Goal: Information Seeking & Learning: Learn about a topic

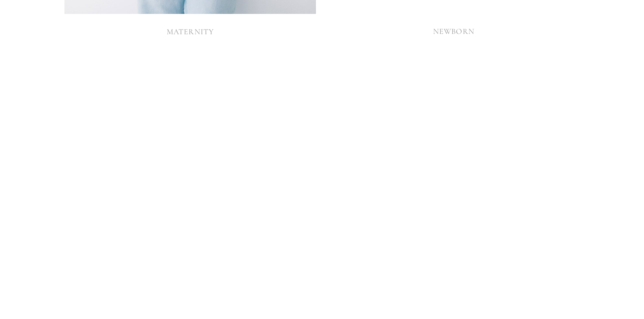
scroll to position [1852, 0]
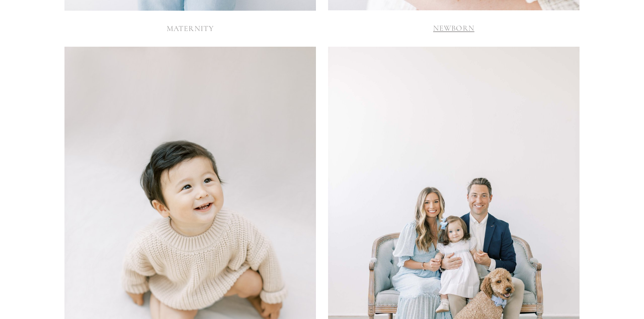
click at [467, 31] on link "NEWBORN" at bounding box center [453, 28] width 41 height 9
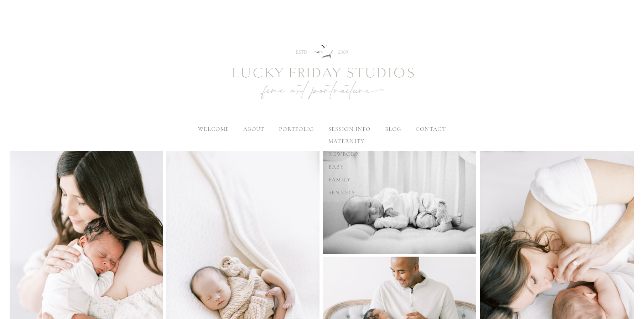
click at [340, 128] on label "session info" at bounding box center [349, 128] width 42 height 7
click at [0, 0] on input "session info" at bounding box center [0, 0] width 0 height 0
click at [338, 154] on span "newborn" at bounding box center [344, 153] width 32 height 7
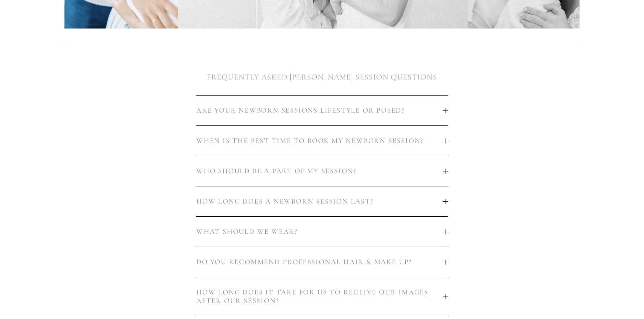
scroll to position [392, 0]
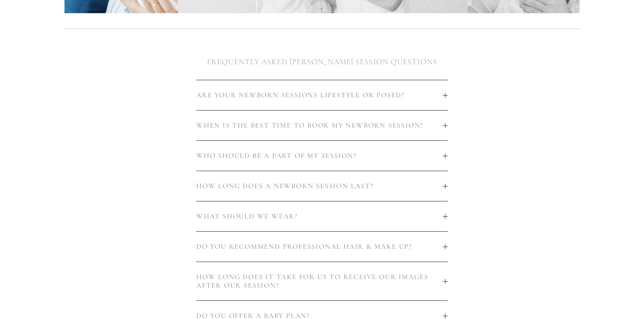
click at [446, 99] on button "ARE YOUR NEWBORN SESSIONS LIFESTYLE OR POSED?" at bounding box center [321, 95] width 251 height 30
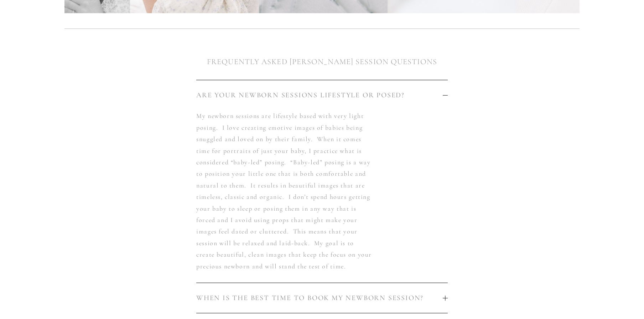
click at [446, 99] on button "ARE YOUR NEWBORN SESSIONS LIFESTYLE OR POSED?" at bounding box center [321, 95] width 251 height 30
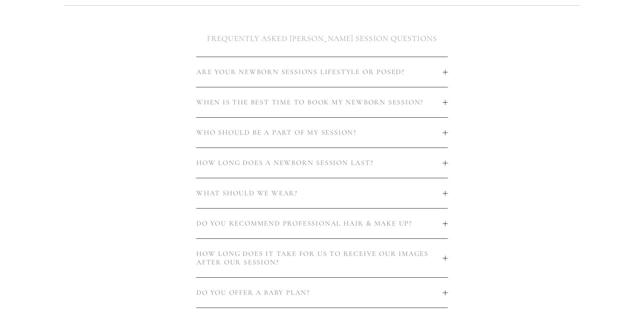
scroll to position [427, 0]
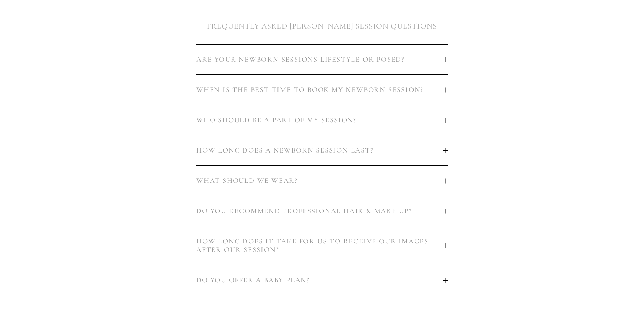
click at [446, 93] on button "WHEN IS THE BEST TIME TO BOOK MY NEWBORN SESSION?" at bounding box center [321, 90] width 251 height 30
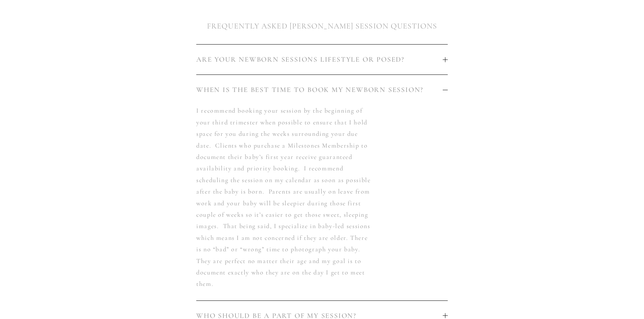
click at [446, 93] on button "WHEN IS THE BEST TIME TO BOOK MY NEWBORN SESSION?" at bounding box center [321, 90] width 251 height 30
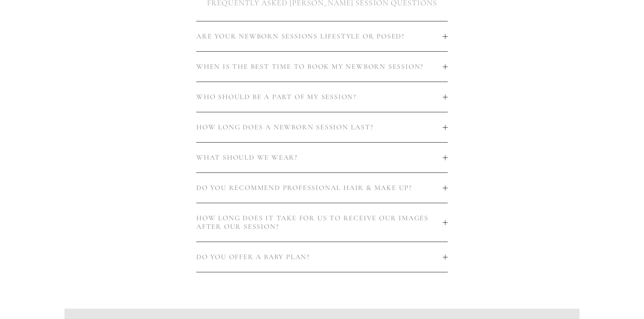
scroll to position [463, 0]
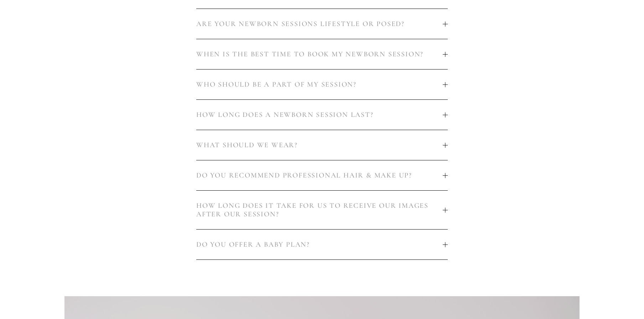
click at [447, 87] on div at bounding box center [445, 84] width 5 height 5
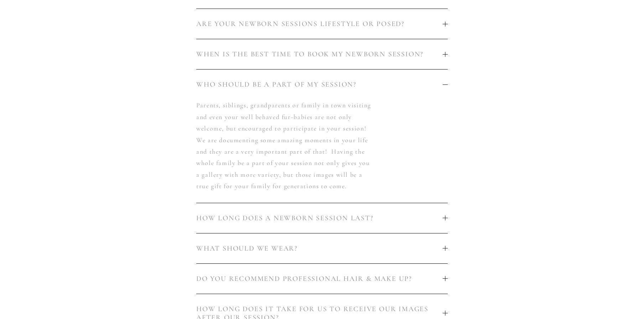
click at [447, 87] on div at bounding box center [445, 84] width 5 height 5
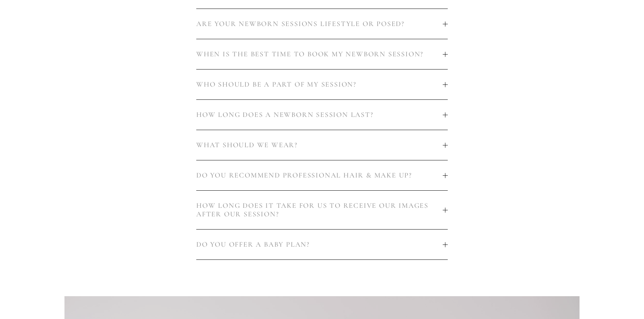
click at [448, 114] on div "ARE YOUR NEWBORN SESSIONS LIFESTYLE OR POSED? WHEN IS THE BEST TIME TO BOOK MY …" at bounding box center [322, 133] width 264 height 263
click at [448, 115] on div "ARE YOUR NEWBORN SESSIONS LIFESTYLE OR POSED? WHEN IS THE BEST TIME TO BOOK MY …" at bounding box center [322, 133] width 264 height 263
click at [445, 116] on div at bounding box center [445, 114] width 0 height 5
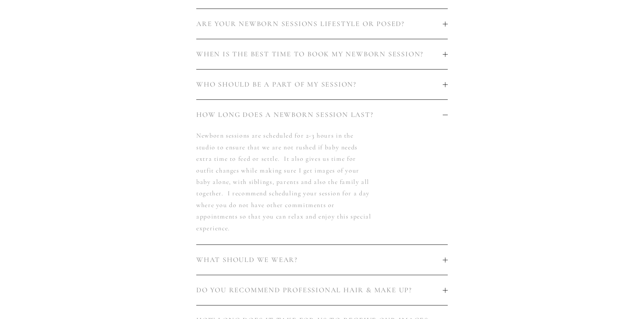
click at [447, 115] on div at bounding box center [445, 114] width 5 height 5
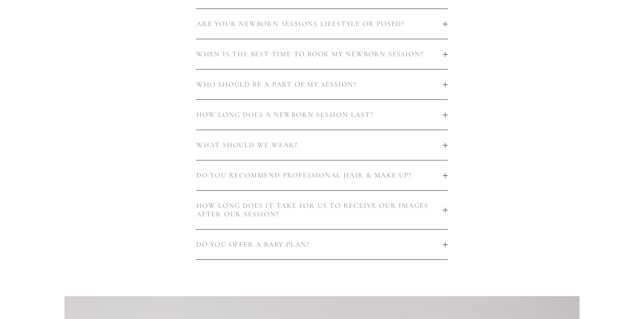
click at [447, 142] on button "WHAT SHOULD WE WEAR?" at bounding box center [321, 145] width 251 height 30
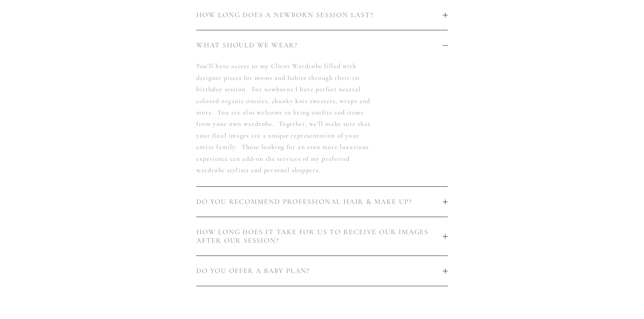
scroll to position [570, 0]
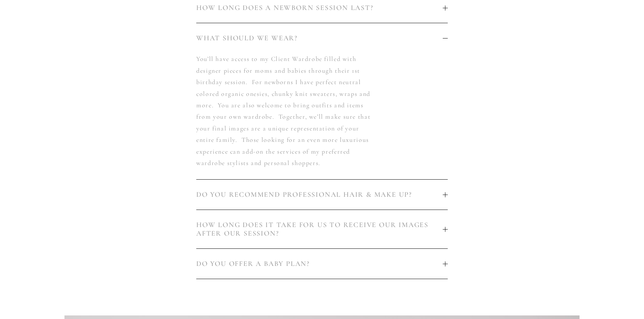
click at [446, 36] on div at bounding box center [445, 38] width 5 height 5
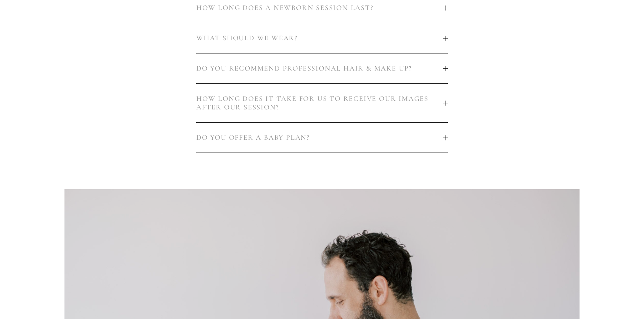
click at [446, 72] on button "DO YOU RECOMMEND PROFESSIONAL HAIR & MAKE UP?" at bounding box center [321, 68] width 251 height 30
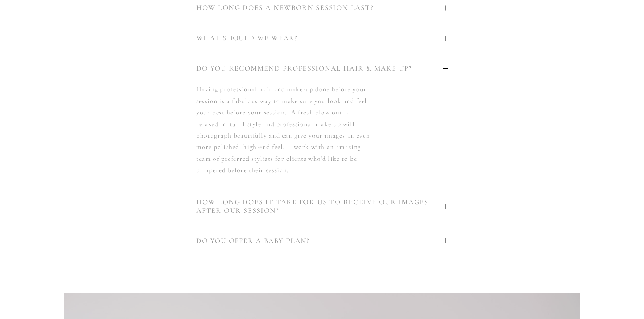
click at [446, 72] on button "DO YOU RECOMMEND PROFESSIONAL HAIR & MAKE UP?" at bounding box center [321, 68] width 251 height 30
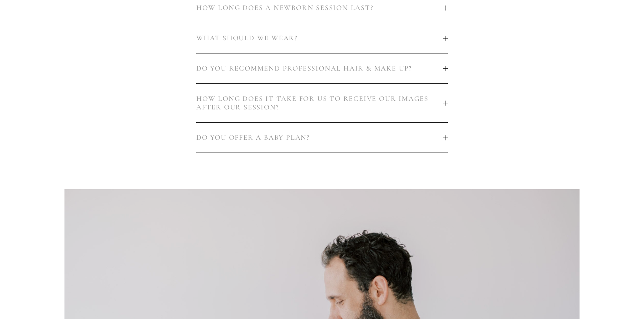
click at [448, 101] on div "ARE YOUR NEWBORN SESSIONS LIFESTYLE OR POSED? WHEN IS THE BEST TIME TO BOOK MY …" at bounding box center [322, 27] width 264 height 263
click at [445, 105] on div at bounding box center [445, 102] width 0 height 5
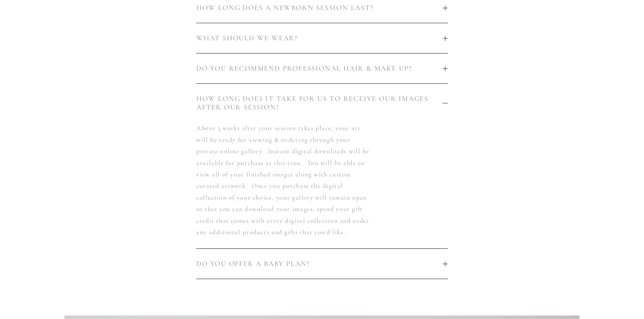
click at [442, 103] on span "HOW LONG DOES IT TAKE FOR US TO RECEIVE OUR IMAGES AFTER OUR SESSION?" at bounding box center [319, 102] width 246 height 17
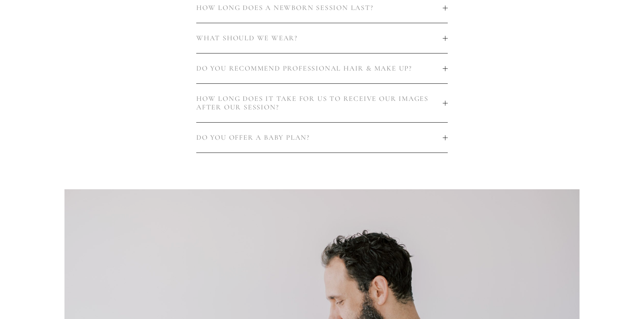
click at [445, 142] on button "DO YOU OFFER A BABY PLAN?" at bounding box center [321, 138] width 251 height 30
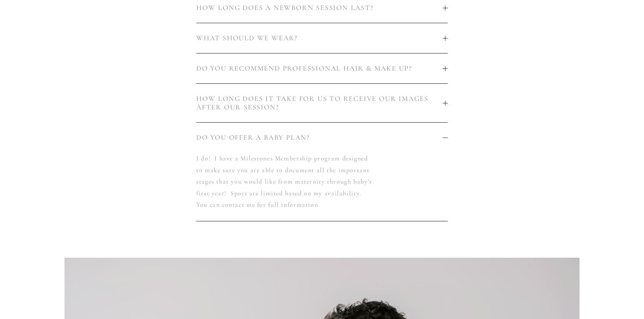
click at [449, 137] on div "ARE YOUR NEWBORN SESSIONS LIFESTYLE OR POSED? WHEN IS THE BEST TIME TO BOOK MY …" at bounding box center [322, 62] width 264 height 332
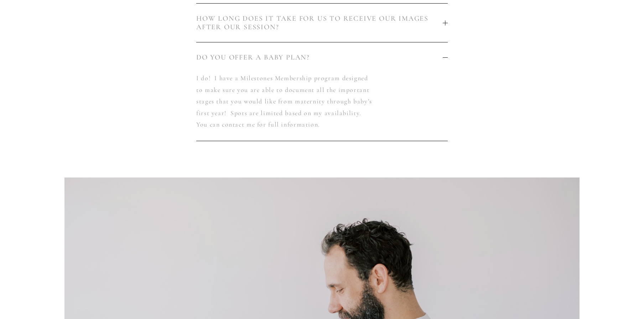
scroll to position [677, 0]
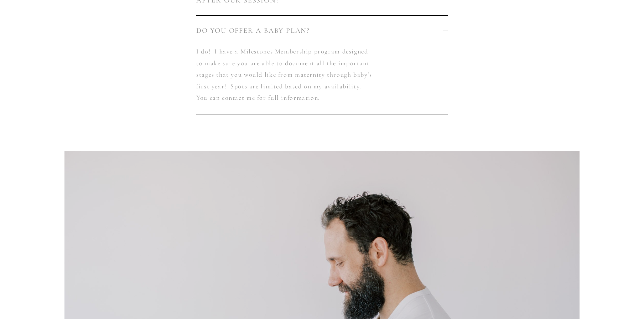
click at [446, 32] on div at bounding box center [445, 30] width 5 height 5
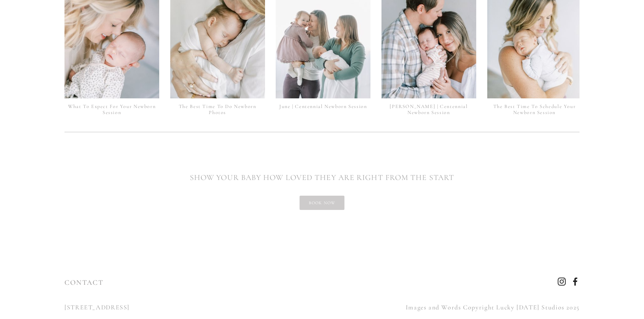
scroll to position [1675, 0]
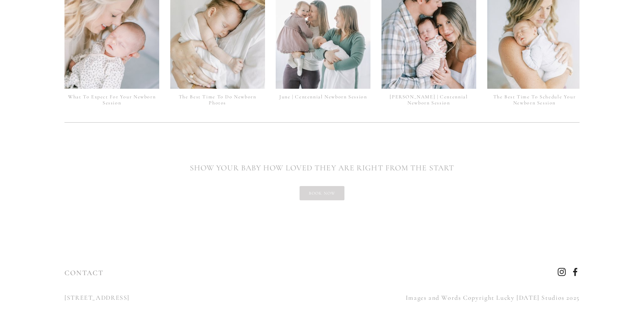
click at [317, 186] on link "book now" at bounding box center [322, 193] width 45 height 14
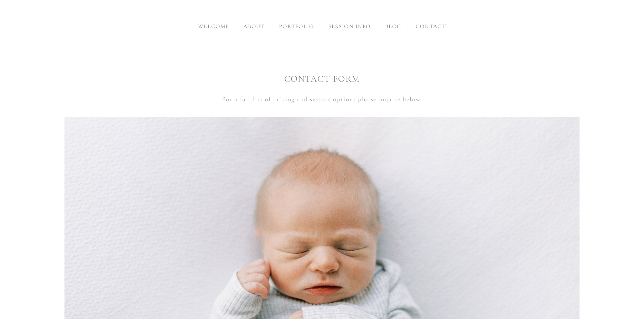
scroll to position [36, 0]
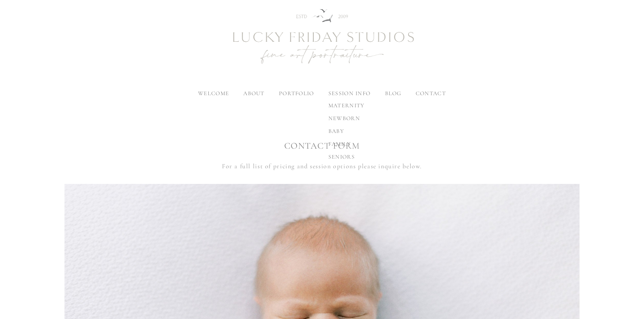
click at [348, 118] on span "newborn" at bounding box center [344, 118] width 32 height 7
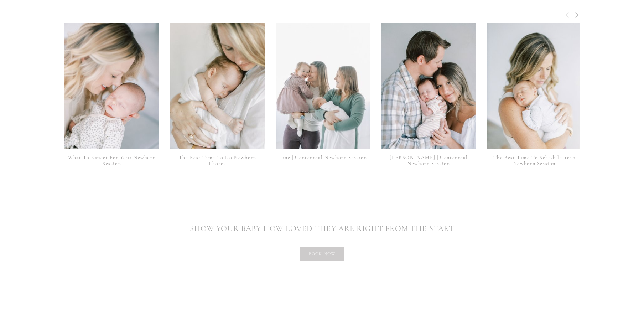
scroll to position [1675, 0]
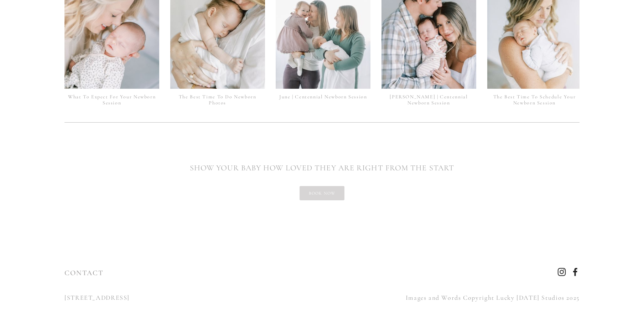
click at [328, 186] on link "book now" at bounding box center [322, 193] width 45 height 14
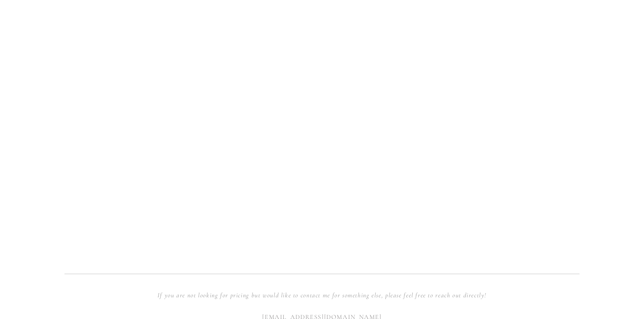
scroll to position [615, 0]
